Goal: Book appointment/travel/reservation

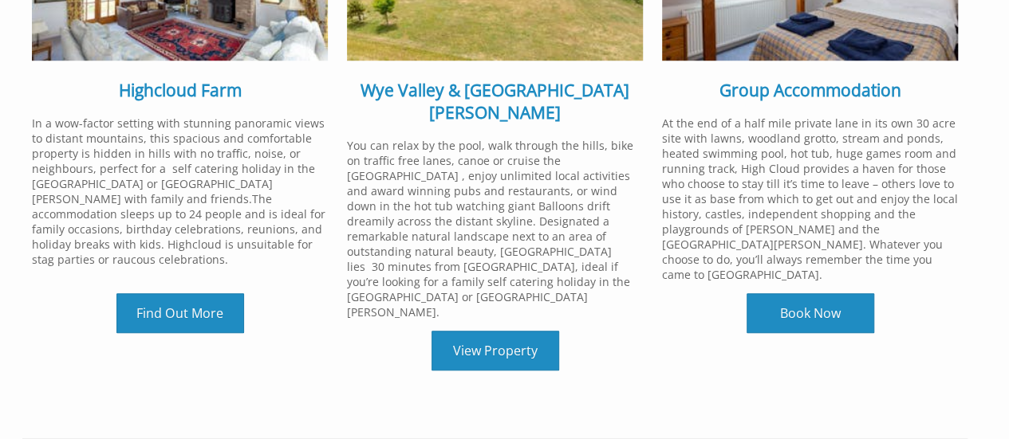
scroll to position [506, 0]
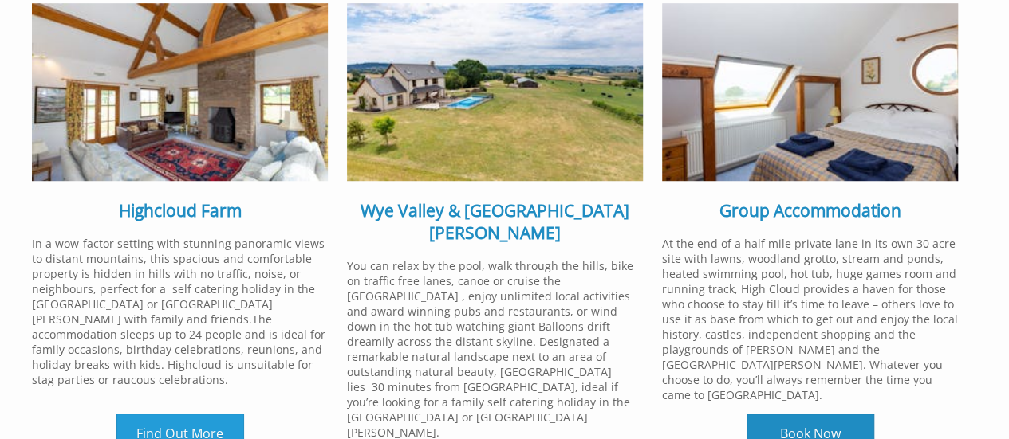
click at [177, 414] on link "Find Out More" at bounding box center [180, 434] width 128 height 40
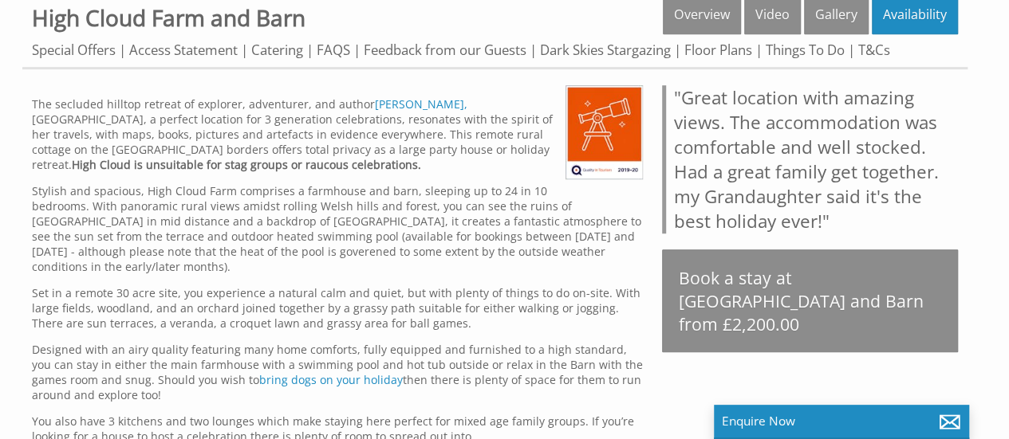
click at [1008, 166] on html "High Cloud Farm Our Property Prices and Availability Search for a stay Things T…" at bounding box center [504, 430] width 1009 height 1863
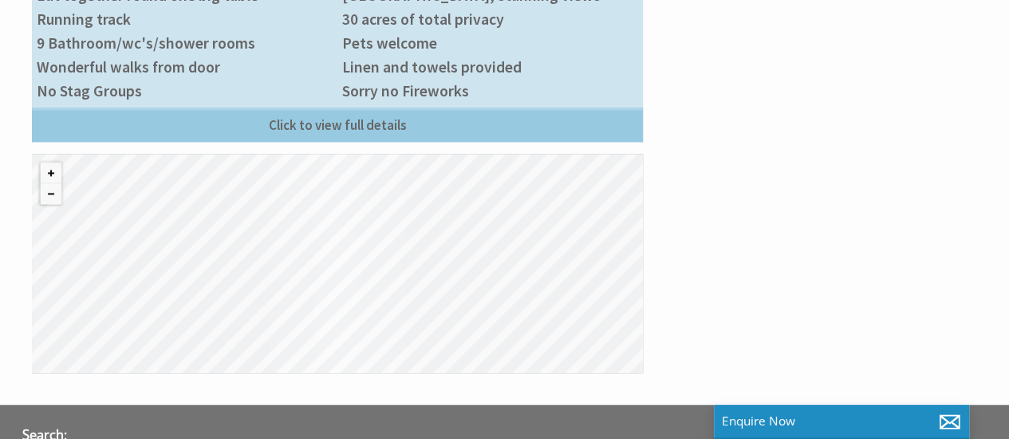
scroll to position [1116, 0]
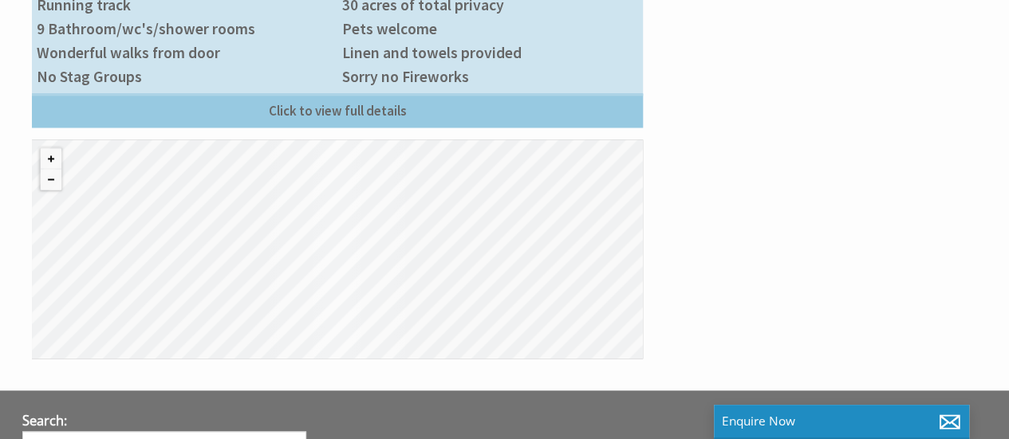
click at [364, 234] on div "© MapTiler © OpenStreetMap contributors" at bounding box center [337, 249] width 611 height 219
click at [51, 174] on button "Zoom out" at bounding box center [51, 179] width 21 height 21
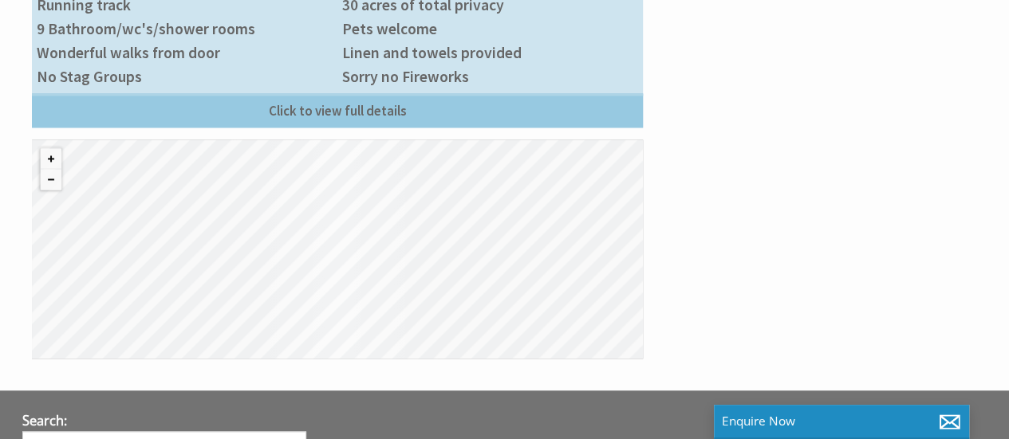
drag, startPoint x: 483, startPoint y: 208, endPoint x: 493, endPoint y: 163, distance: 46.4
click at [493, 163] on div "© MapTiler © OpenStreetMap contributors" at bounding box center [337, 249] width 611 height 219
drag, startPoint x: 474, startPoint y: 195, endPoint x: 466, endPoint y: 321, distance: 126.2
click at [466, 321] on div "© MapTiler © OpenStreetMap contributors" at bounding box center [337, 249] width 611 height 219
click at [46, 172] on button "Zoom out" at bounding box center [51, 179] width 21 height 21
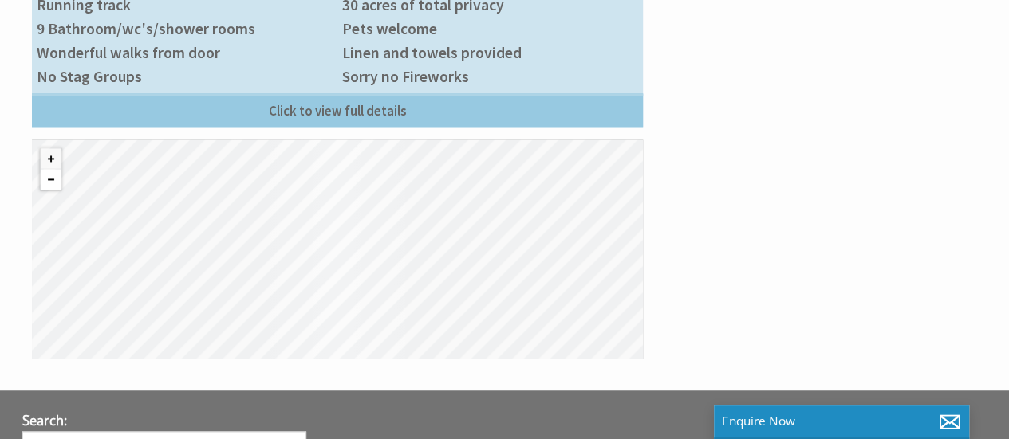
click at [52, 171] on button "Zoom out" at bounding box center [51, 179] width 21 height 21
click at [49, 151] on button "Zoom in" at bounding box center [51, 158] width 21 height 21
